Goal: Task Accomplishment & Management: Use online tool/utility

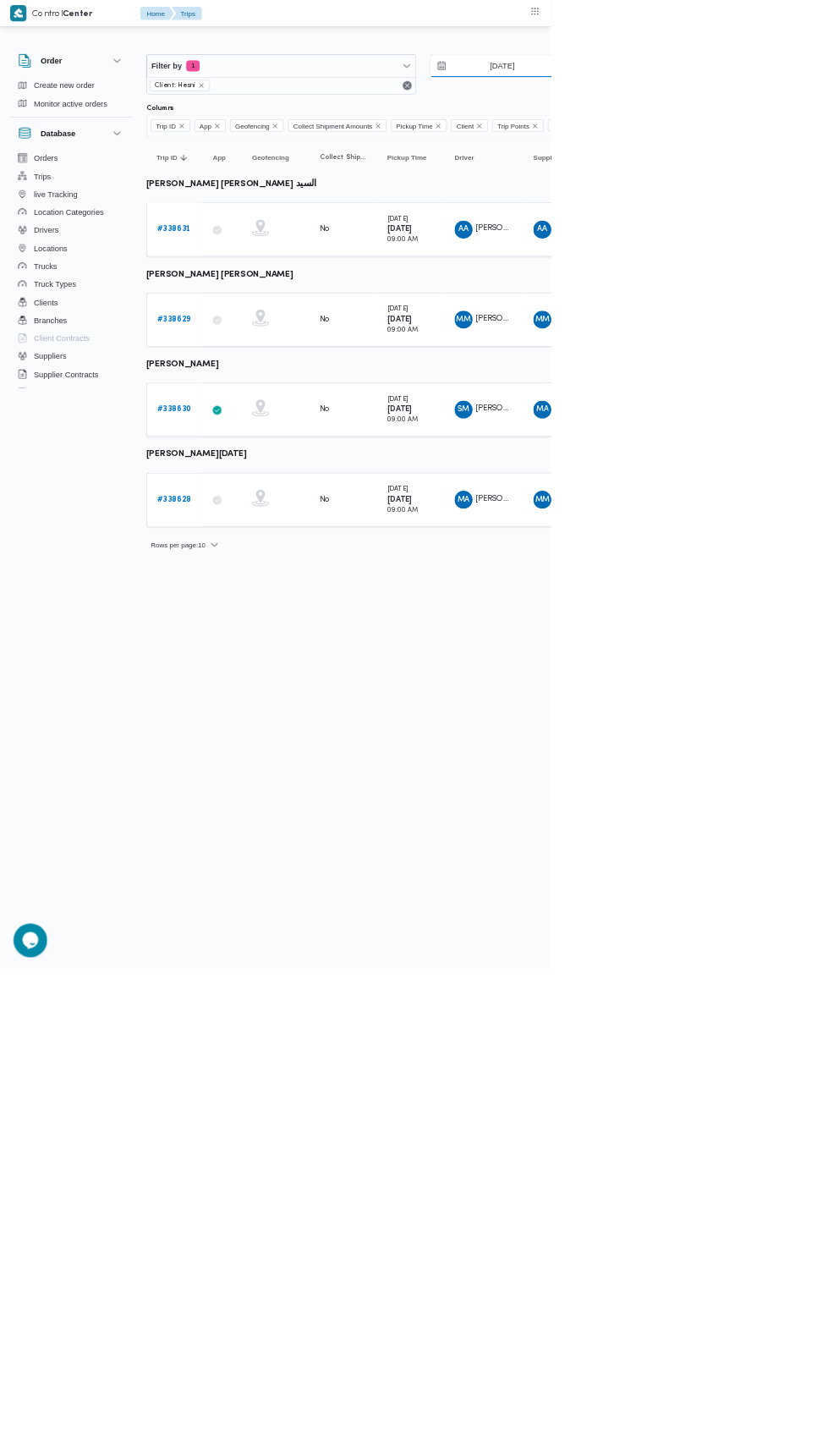
click at [774, 99] on input "[DATE]" at bounding box center [743, 99] width 192 height 33
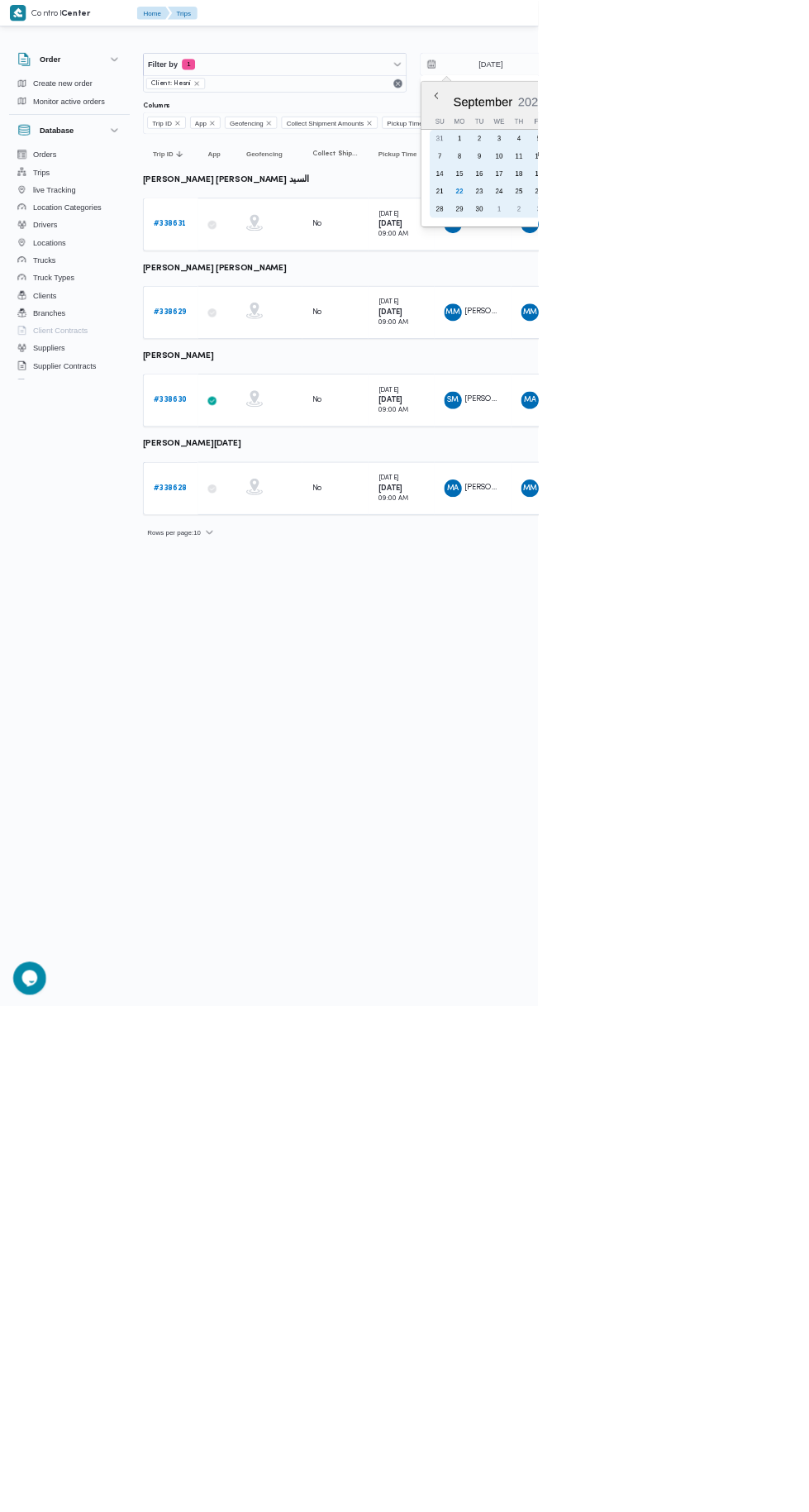
click at [679, 286] on div "22" at bounding box center [691, 287] width 26 height 26
type input "[DATE]"
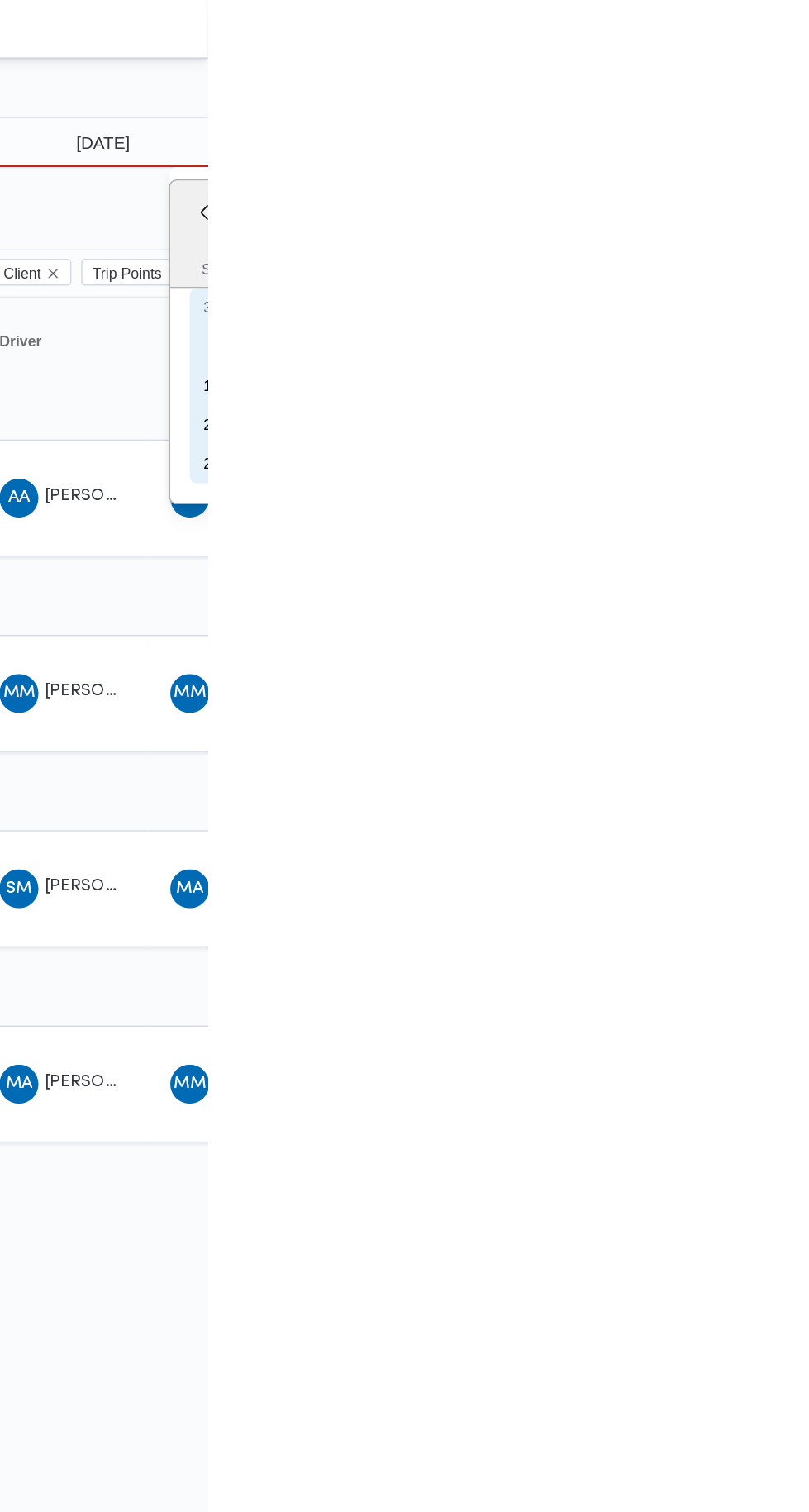
type input "[DATE]"
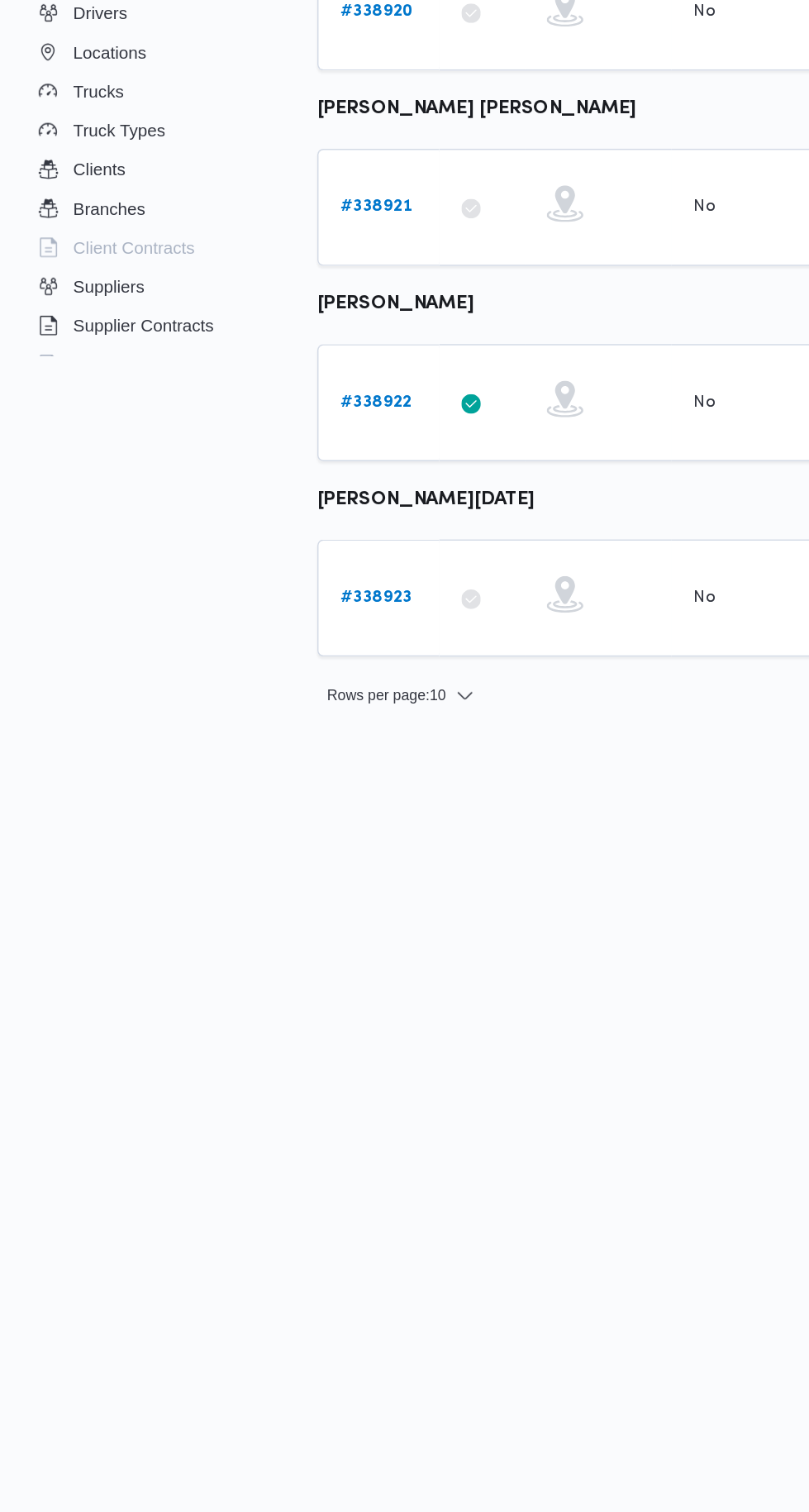
click at [261, 596] on b "# 338922" at bounding box center [255, 602] width 49 height 11
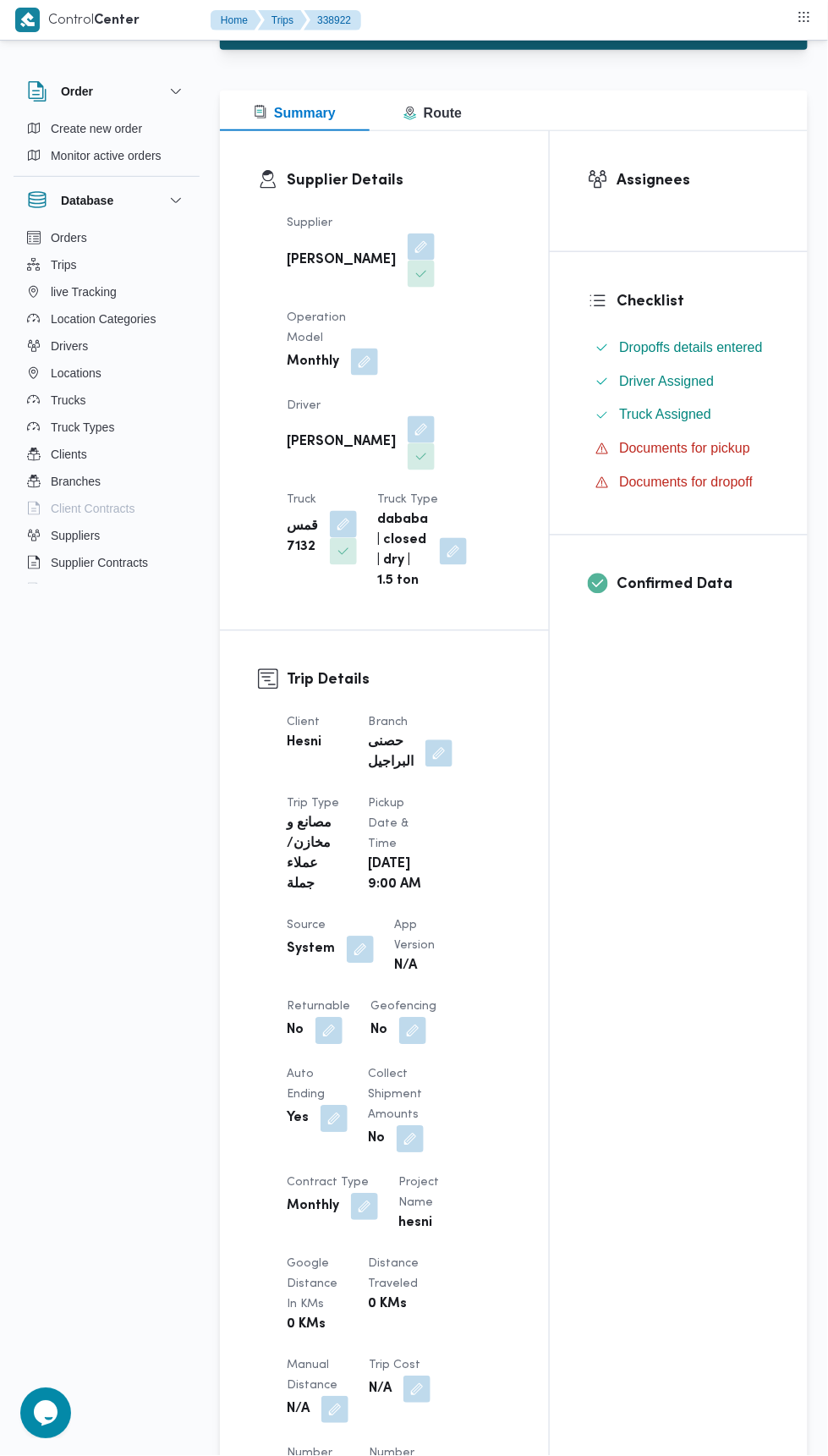
scroll to position [283, 0]
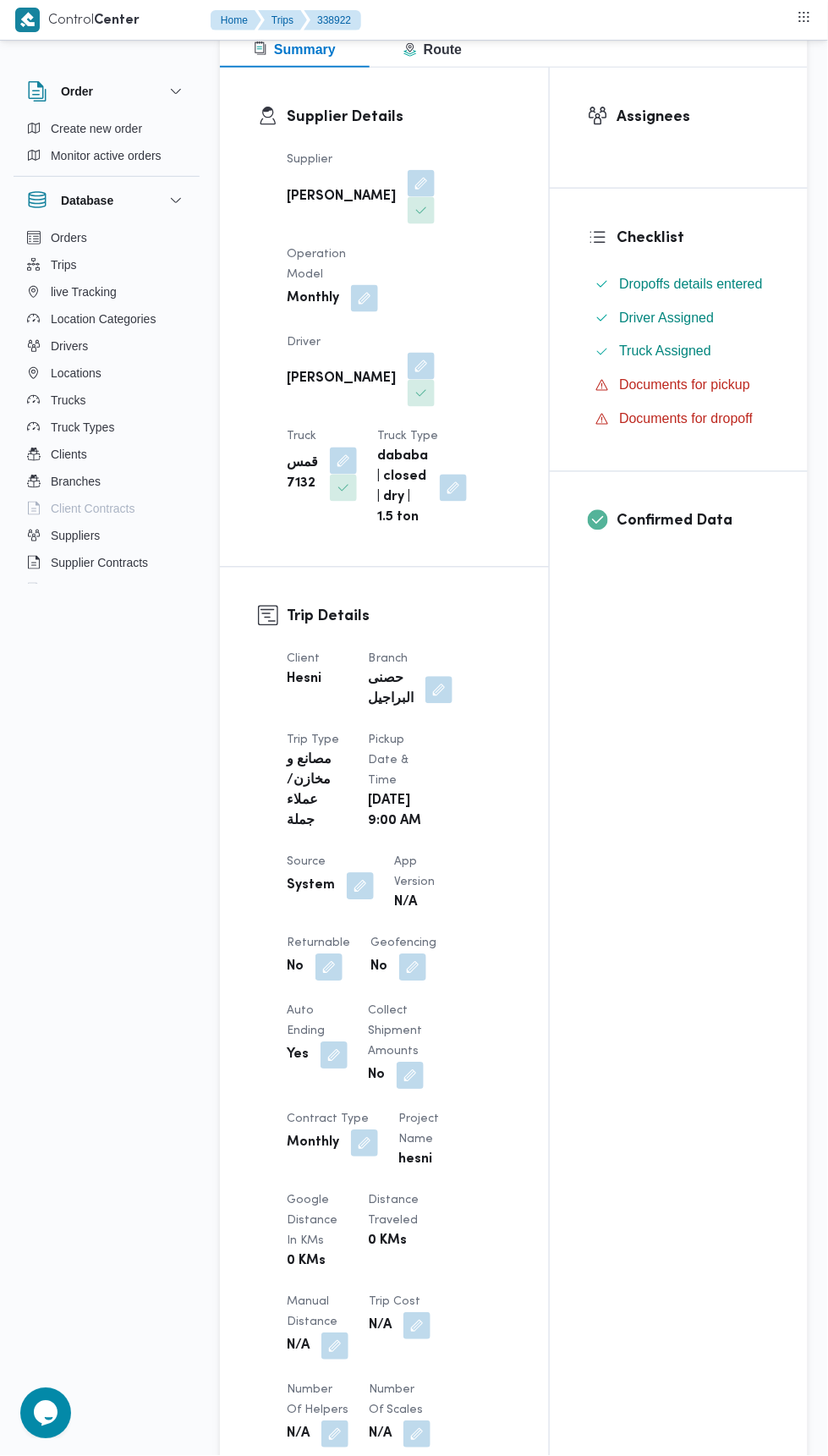
click at [452, 677] on button "button" at bounding box center [439, 690] width 27 height 27
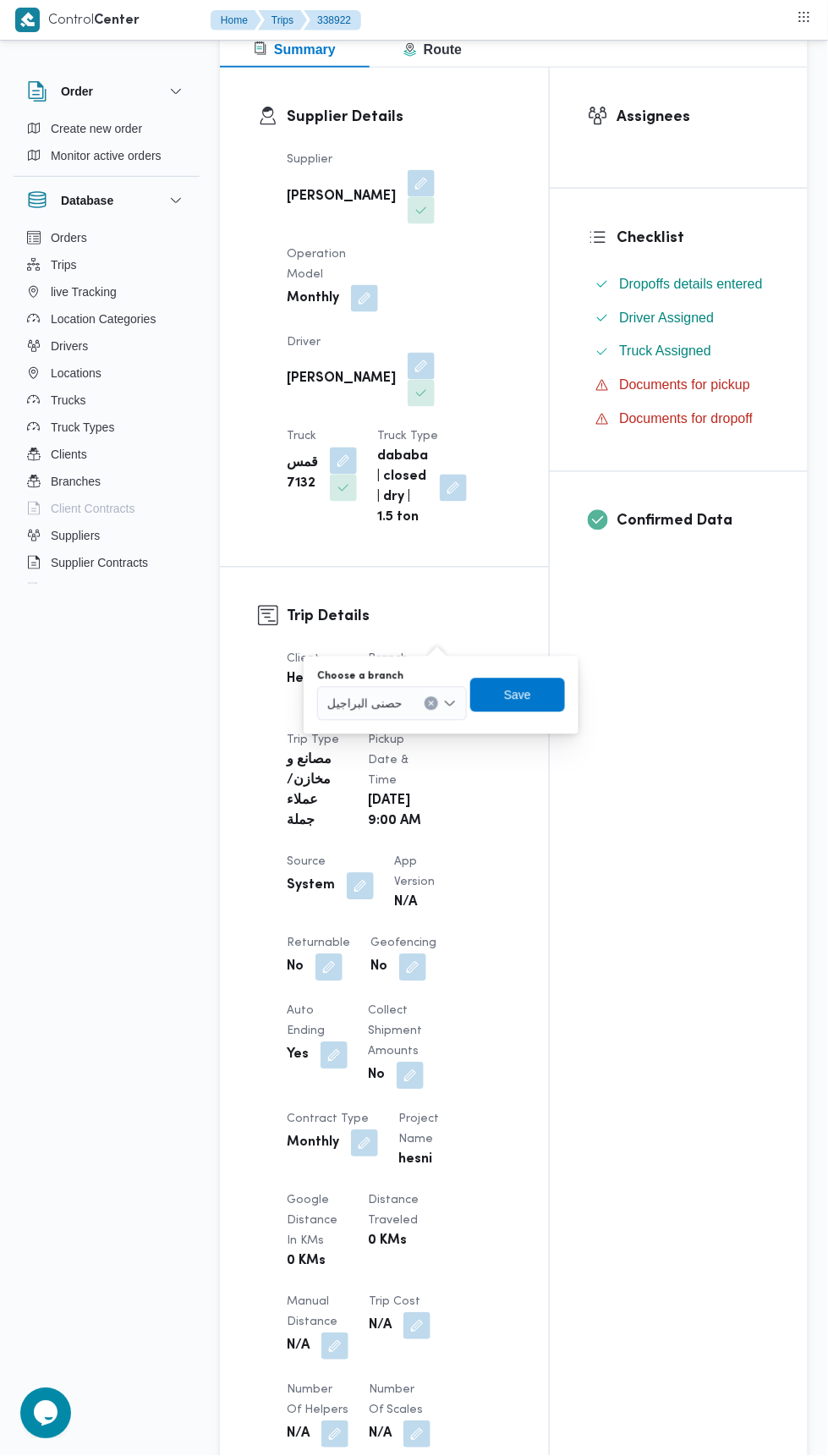
click at [409, 707] on input "Choose a branch" at bounding box center [410, 704] width 2 height 20
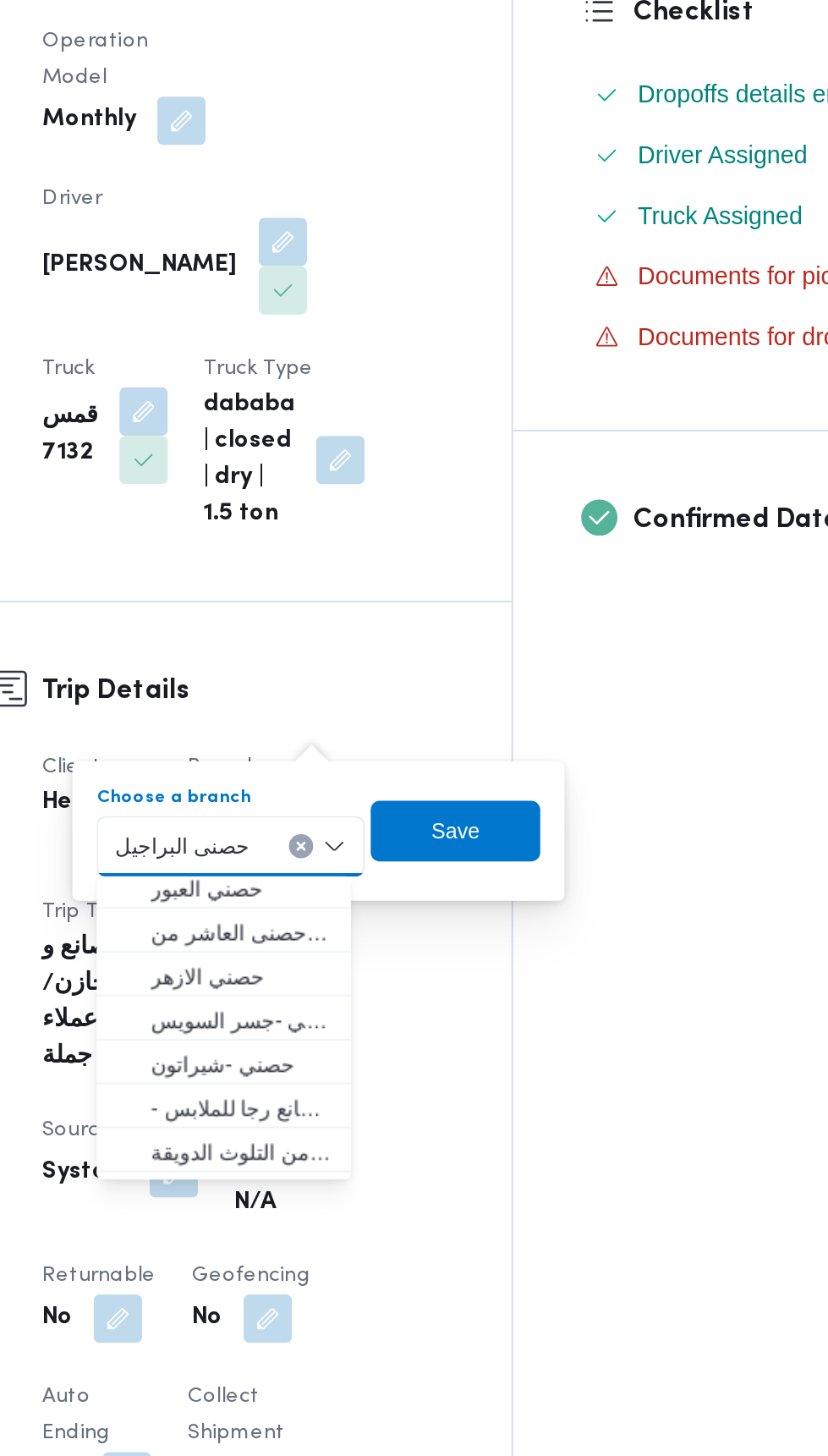
scroll to position [4, 0]
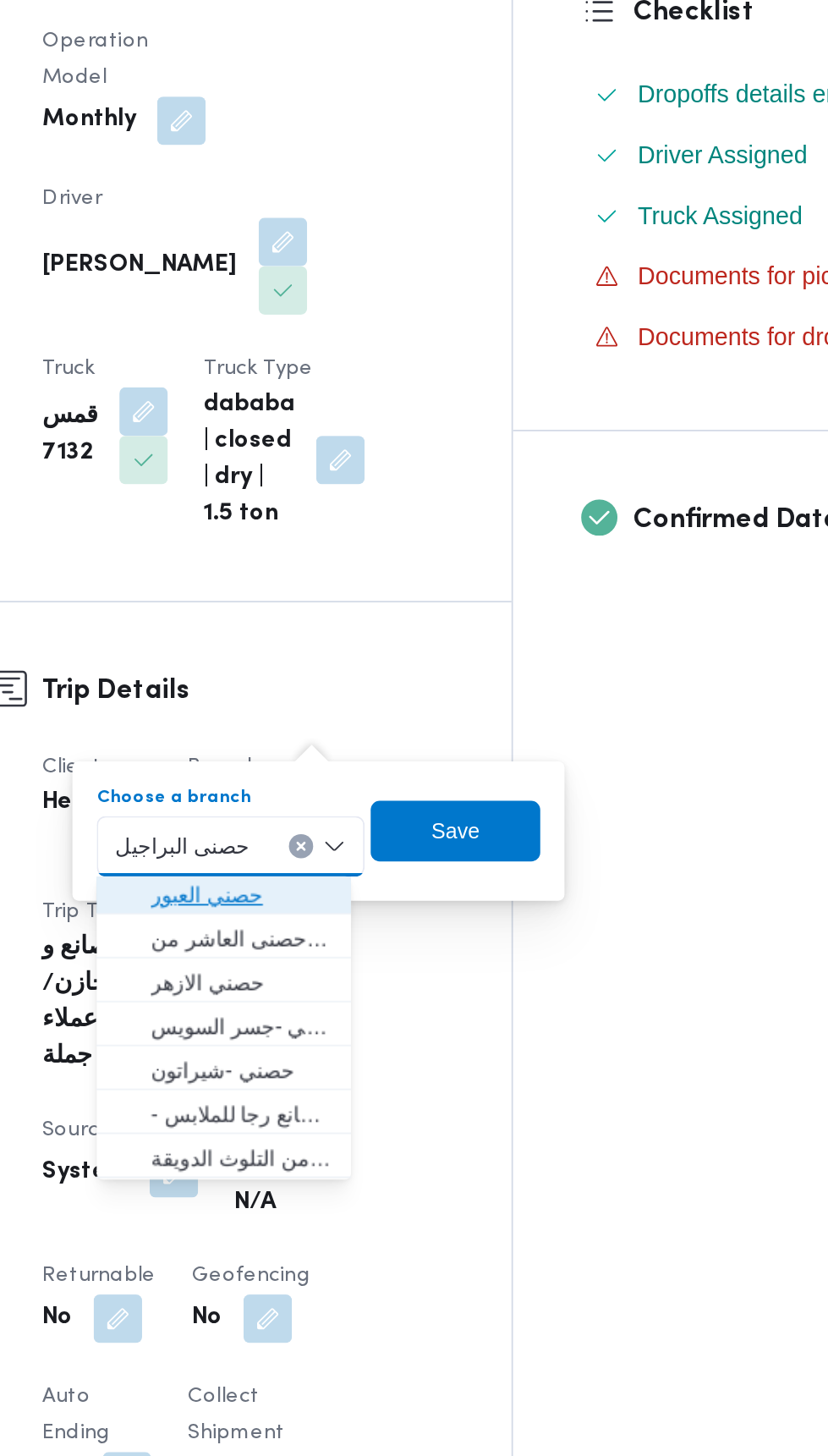
click at [371, 661] on span "حصني العبور" at bounding box center [398, 661] width 101 height 20
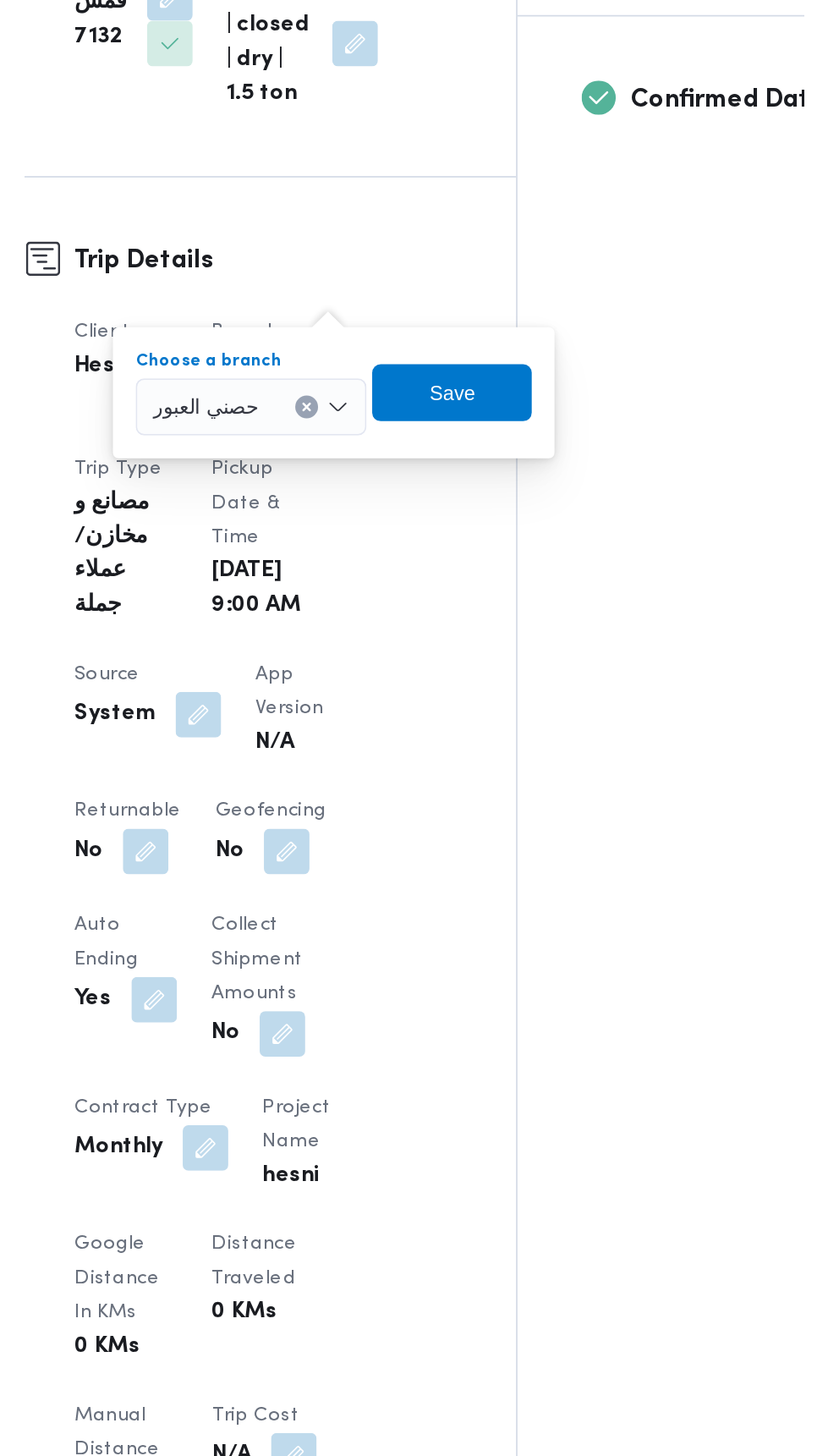
scroll to position [354, 0]
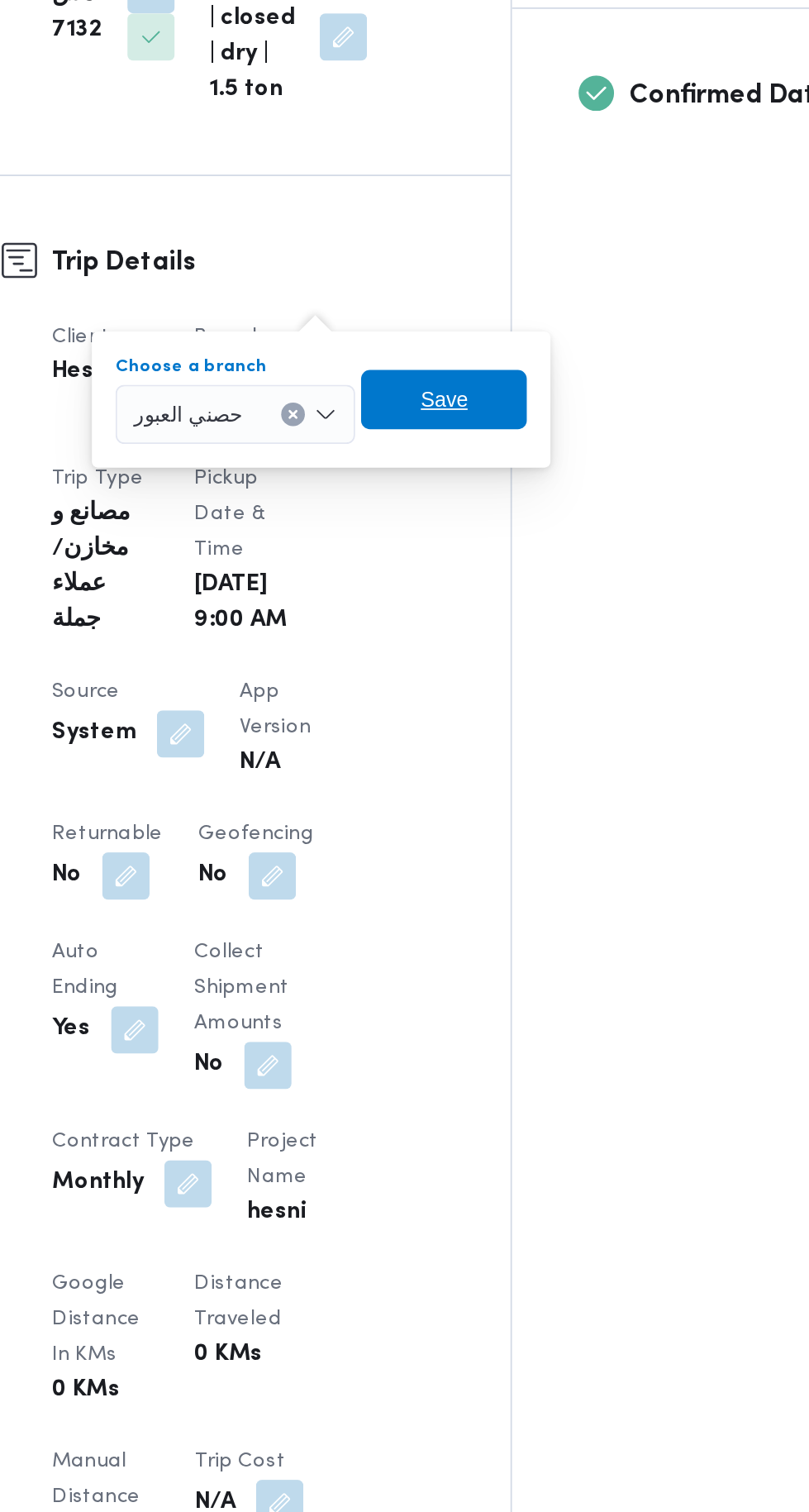
click at [493, 605] on span "Save" at bounding box center [499, 610] width 26 height 20
